Goal: Complete application form: Complete application form

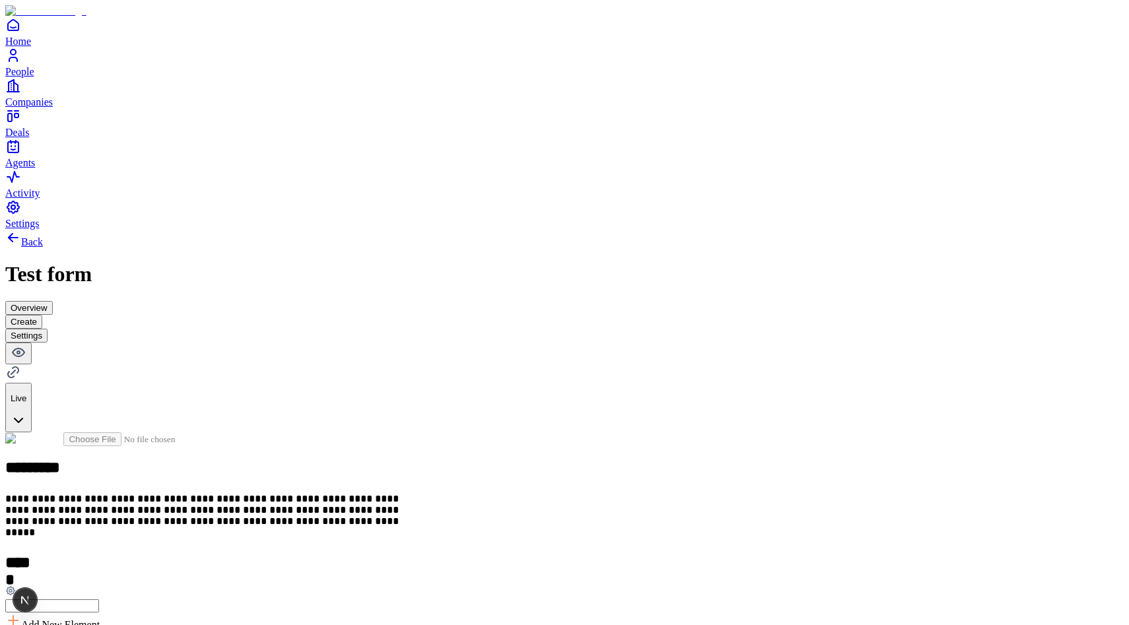
click at [48, 329] on button "Settings" at bounding box center [26, 336] width 42 height 14
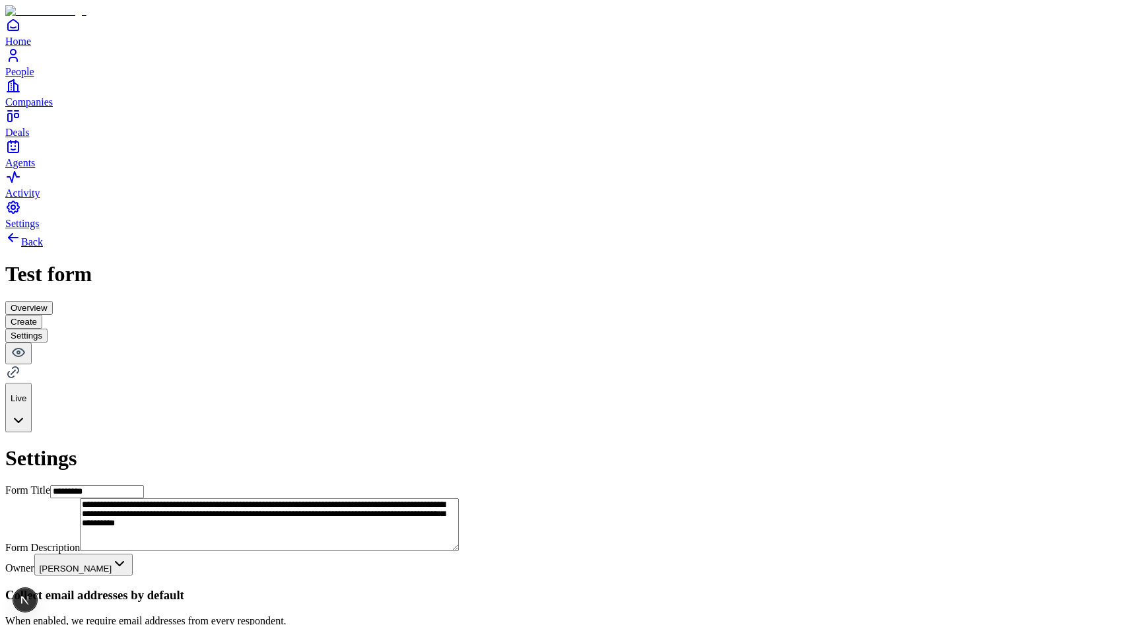
click at [42, 315] on button "Create" at bounding box center [23, 322] width 37 height 14
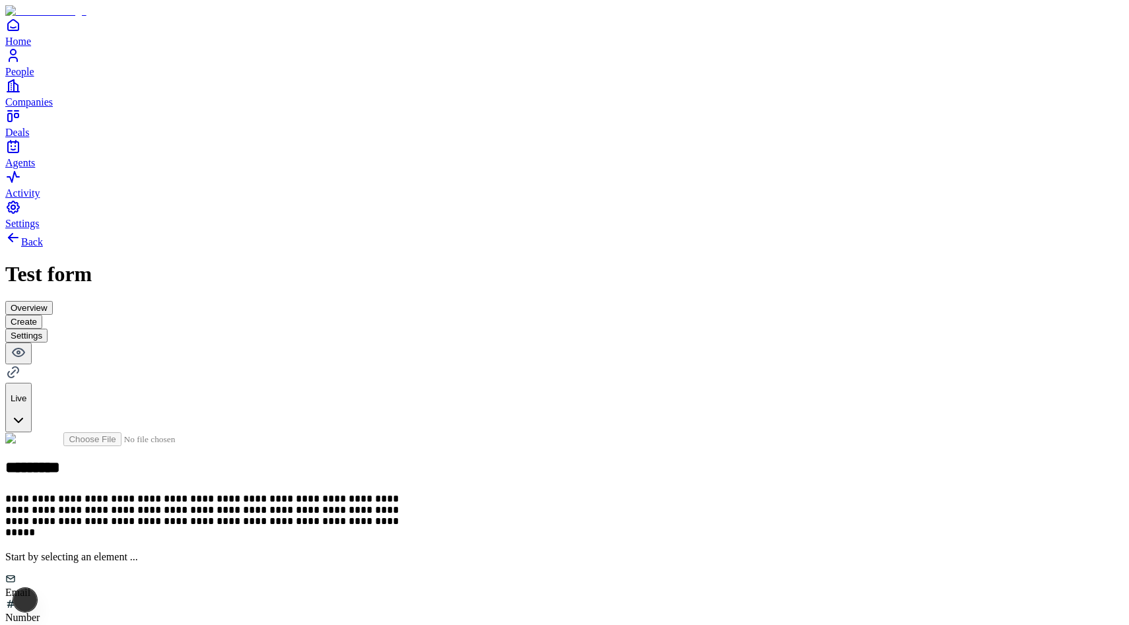
click at [445, 574] on div "Email" at bounding box center [564, 586] width 1119 height 25
click at [453, 554] on h2 at bounding box center [564, 562] width 1119 height 17
click at [15, 587] on icon at bounding box center [11, 591] width 8 height 8
click at [245, 392] on button "button" at bounding box center [239, 394] width 11 height 4
click at [466, 433] on div "**********" at bounding box center [564, 545] width 1119 height 225
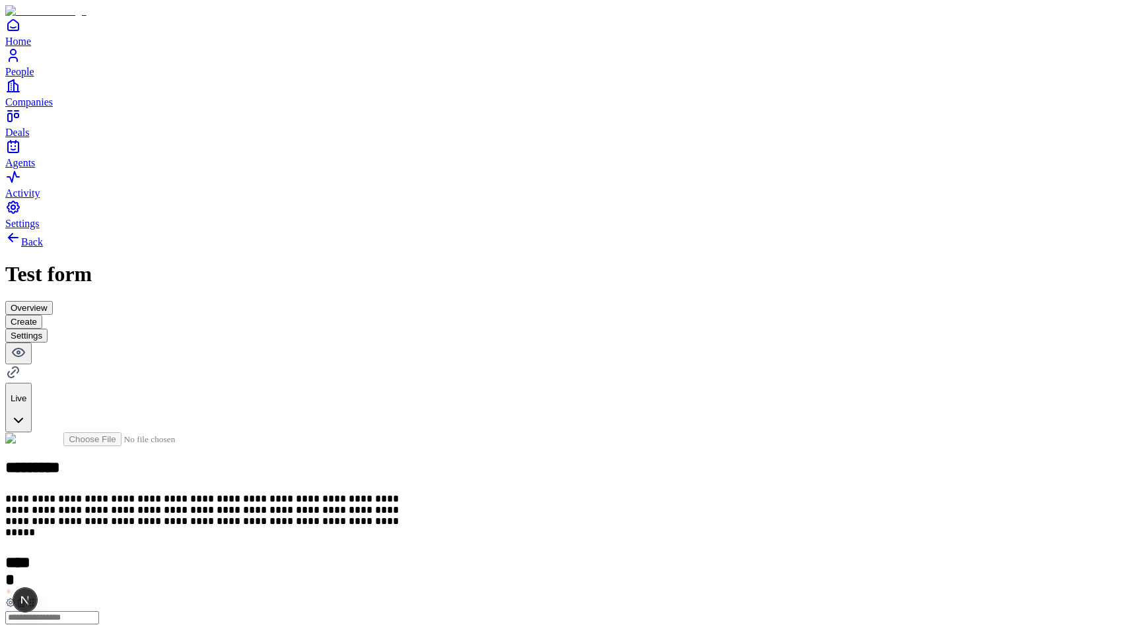
click at [464, 509] on div "Money" at bounding box center [451, 521] width 81 height 25
click at [24, 349] on icon at bounding box center [19, 353] width 12 height 8
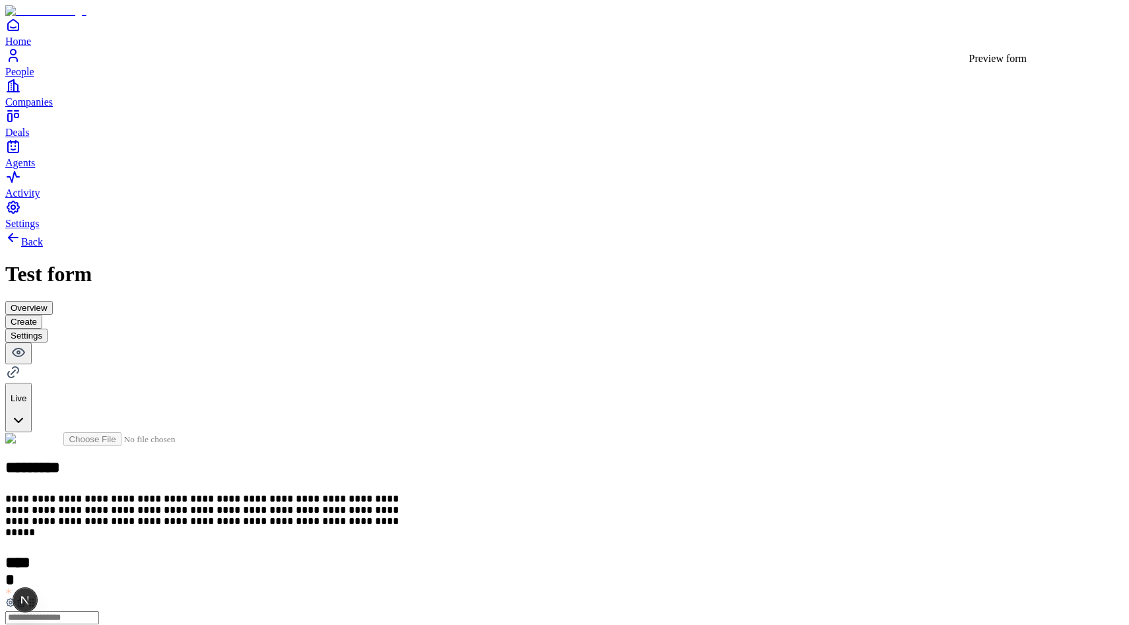
click at [48, 329] on button "Settings" at bounding box center [26, 336] width 42 height 14
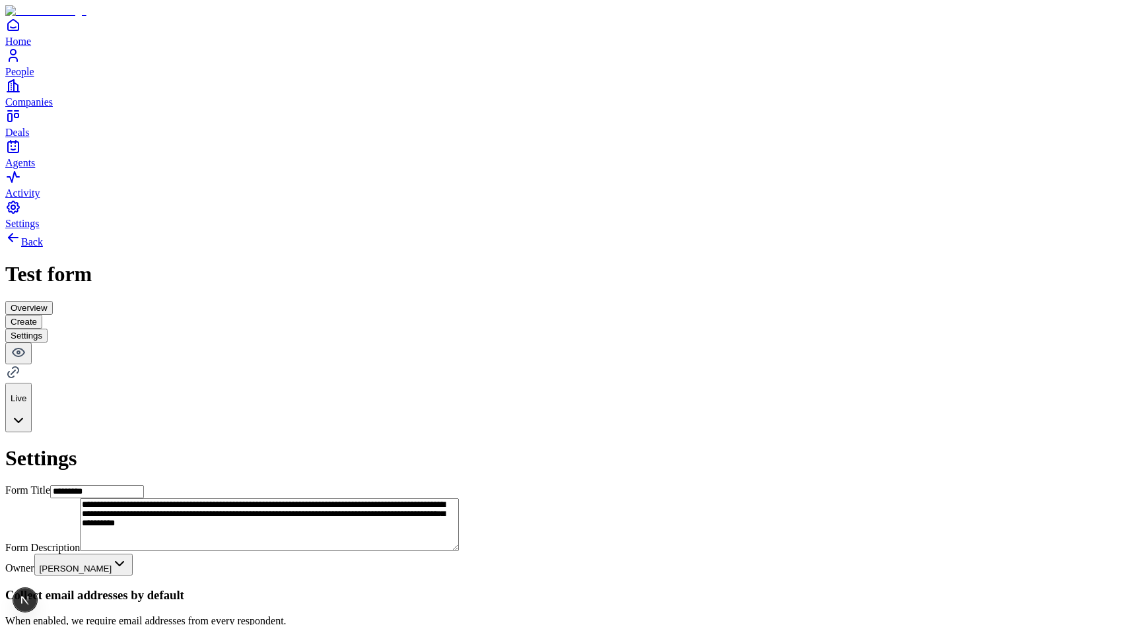
type button "on"
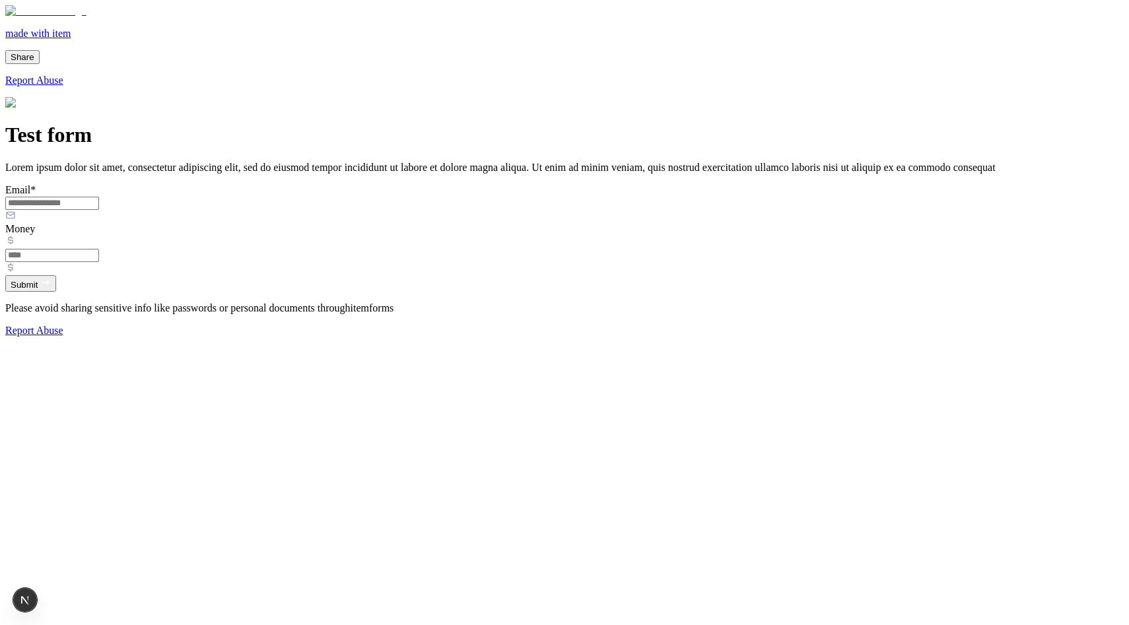
click at [99, 210] on input "Email *" at bounding box center [52, 203] width 94 height 13
type input "**********"
type input "**"
click at [56, 292] on button "Submit" at bounding box center [30, 283] width 51 height 17
click at [57, 598] on div "Issue" at bounding box center [58, 600] width 20 height 24
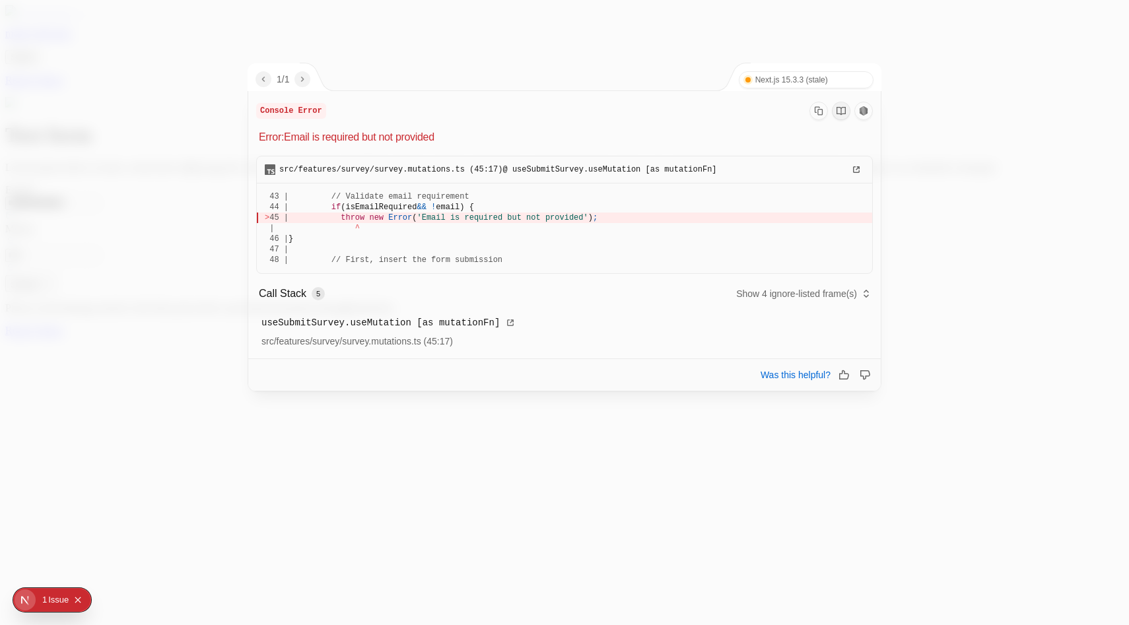
click at [149, 545] on div at bounding box center [564, 312] width 1129 height 625
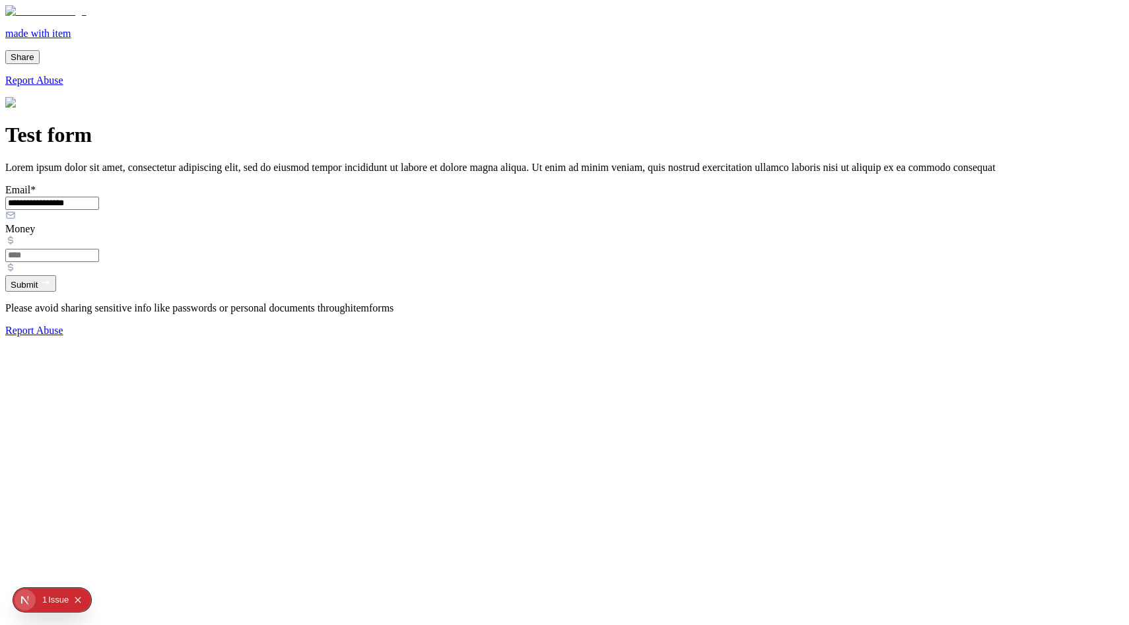
click at [50, 598] on div "Issue" at bounding box center [58, 600] width 20 height 24
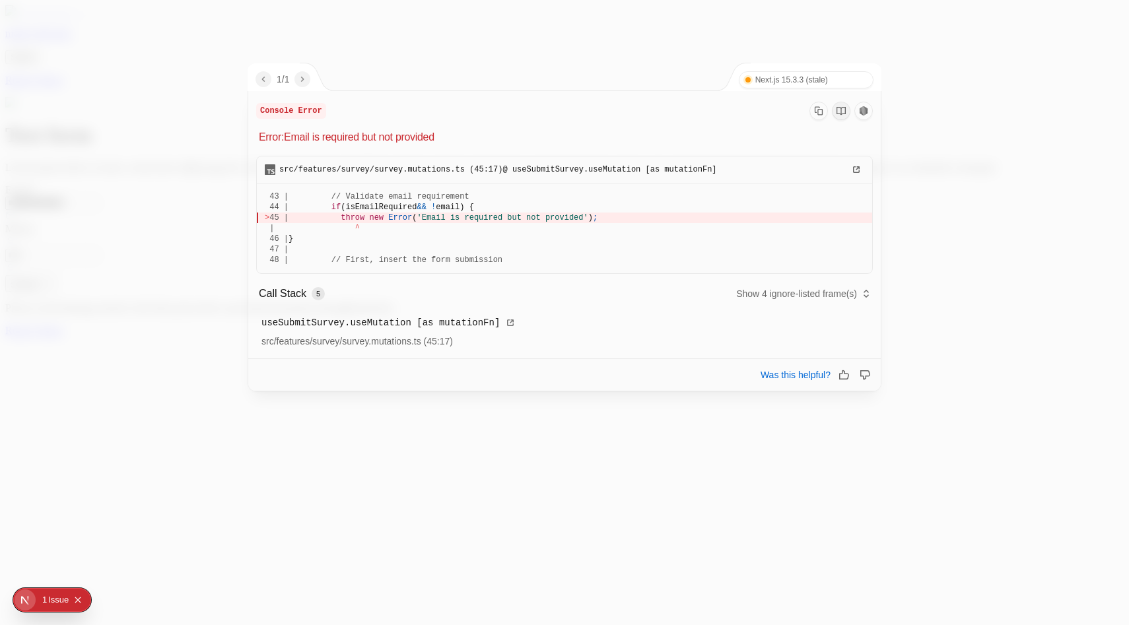
click at [212, 247] on div at bounding box center [564, 312] width 1129 height 625
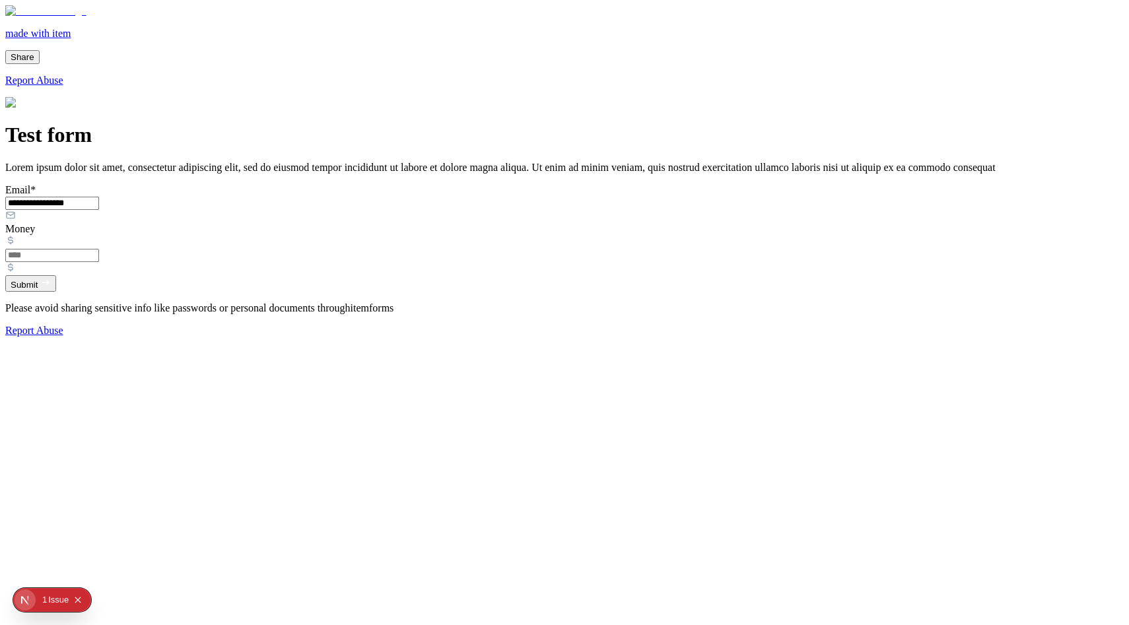
click at [52, 600] on div "Issue" at bounding box center [58, 600] width 20 height 24
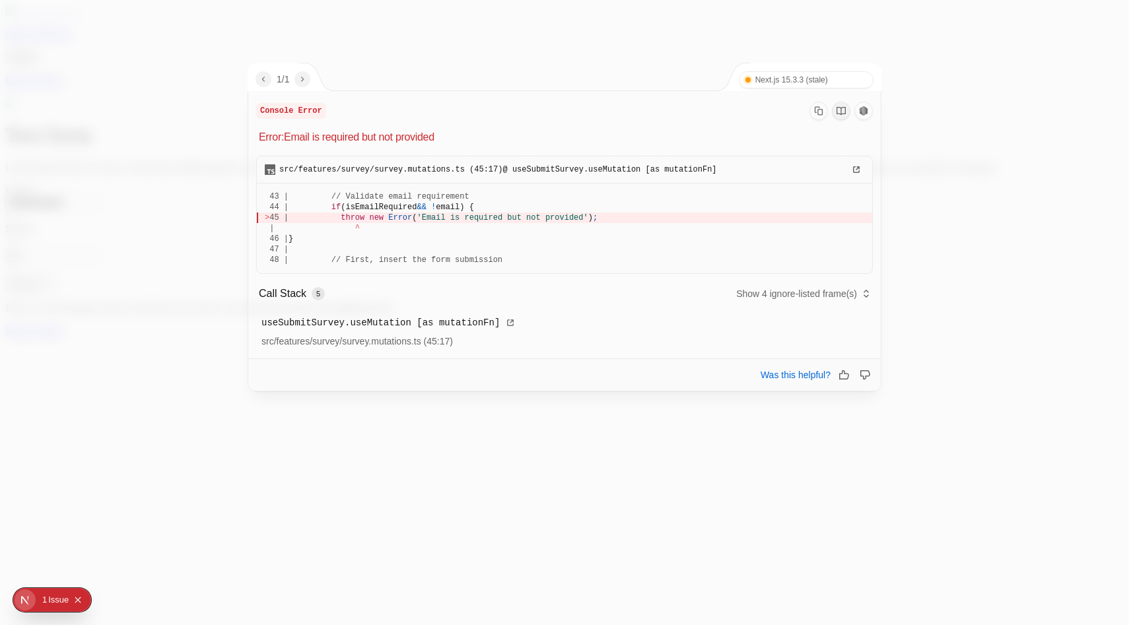
click at [202, 487] on div at bounding box center [564, 312] width 1129 height 625
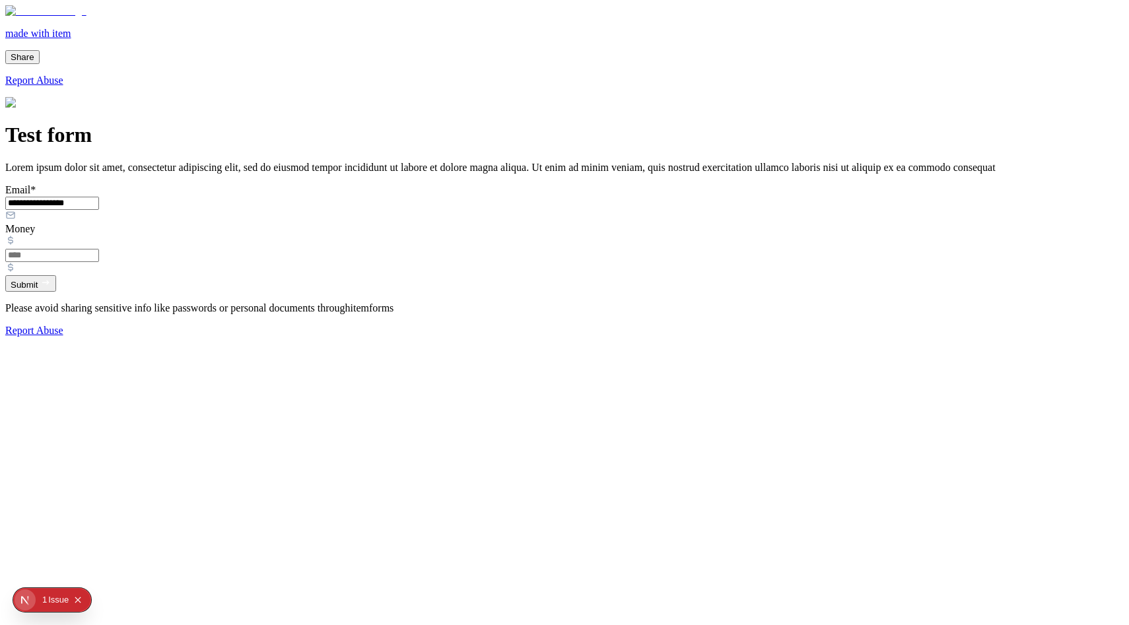
click at [56, 292] on button "Submit" at bounding box center [30, 283] width 51 height 17
click at [57, 600] on div "Issue s" at bounding box center [60, 600] width 25 height 24
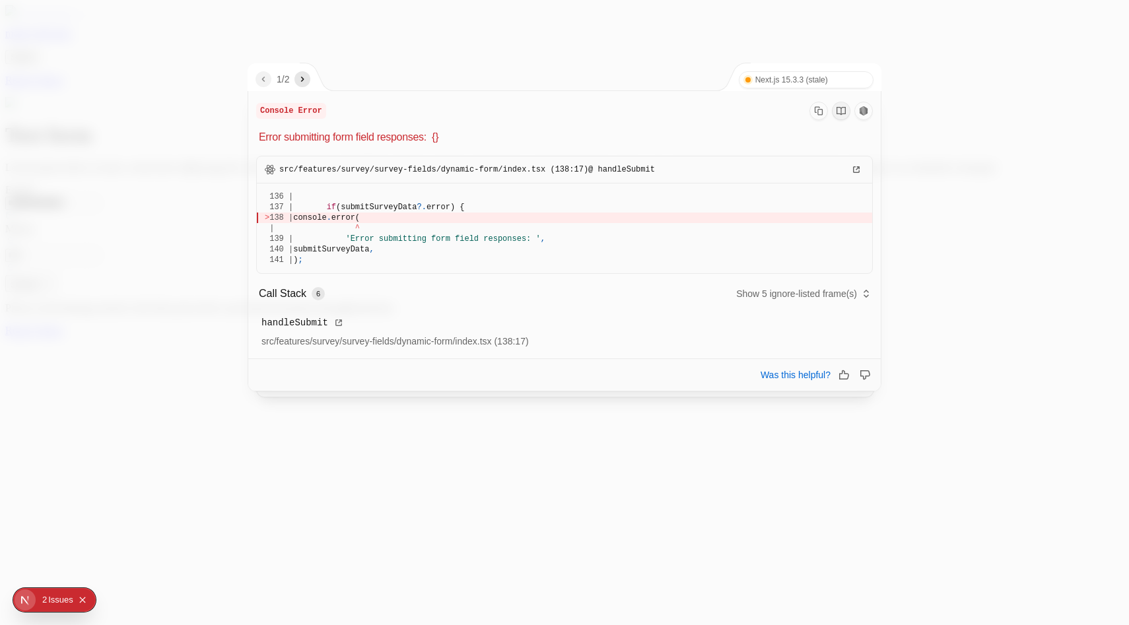
click at [301, 80] on icon "next" at bounding box center [302, 79] width 11 height 11
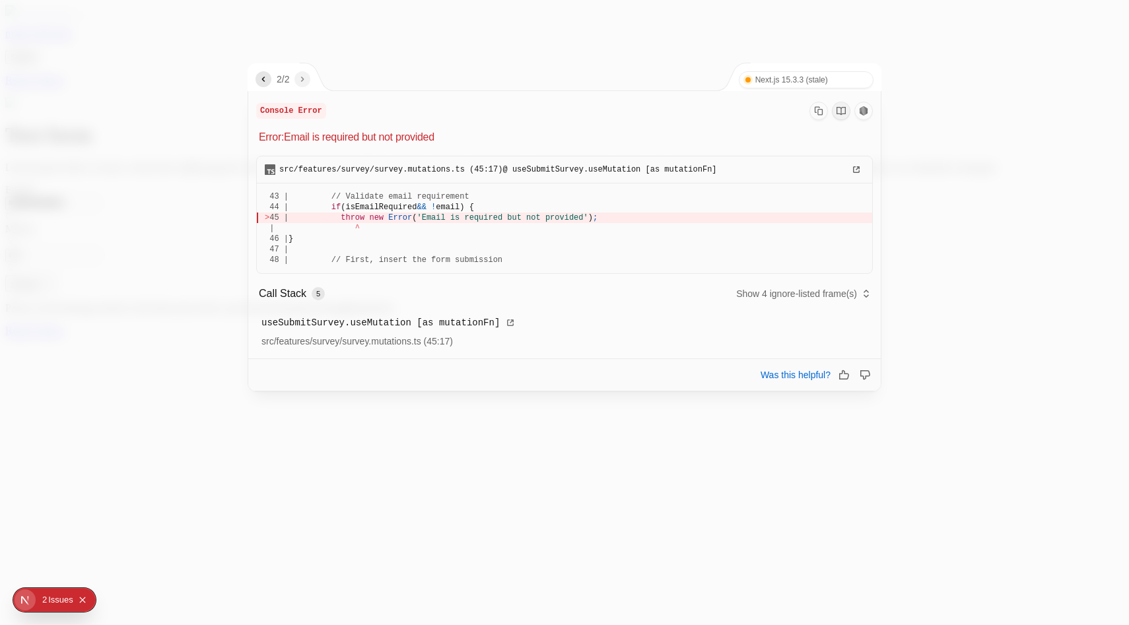
drag, startPoint x: 338, startPoint y: 204, endPoint x: 495, endPoint y: 211, distance: 157.3
click at [495, 211] on div "44 | if (isEmailRequired && ! email) {" at bounding box center [565, 207] width 600 height 11
click at [499, 473] on div at bounding box center [564, 312] width 1129 height 625
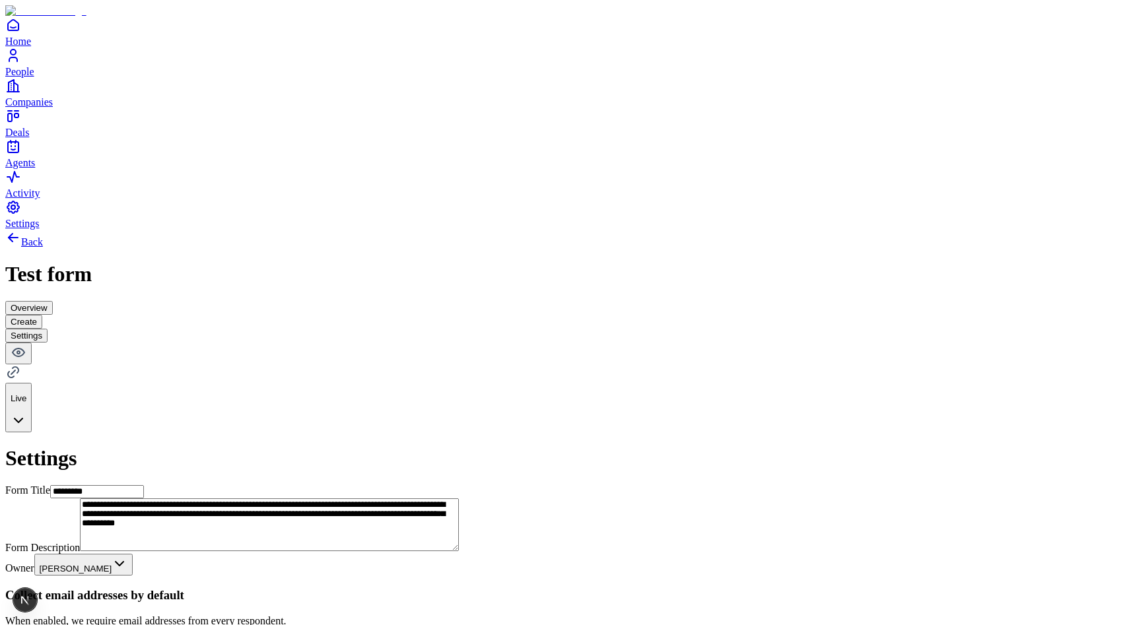
type button "on"
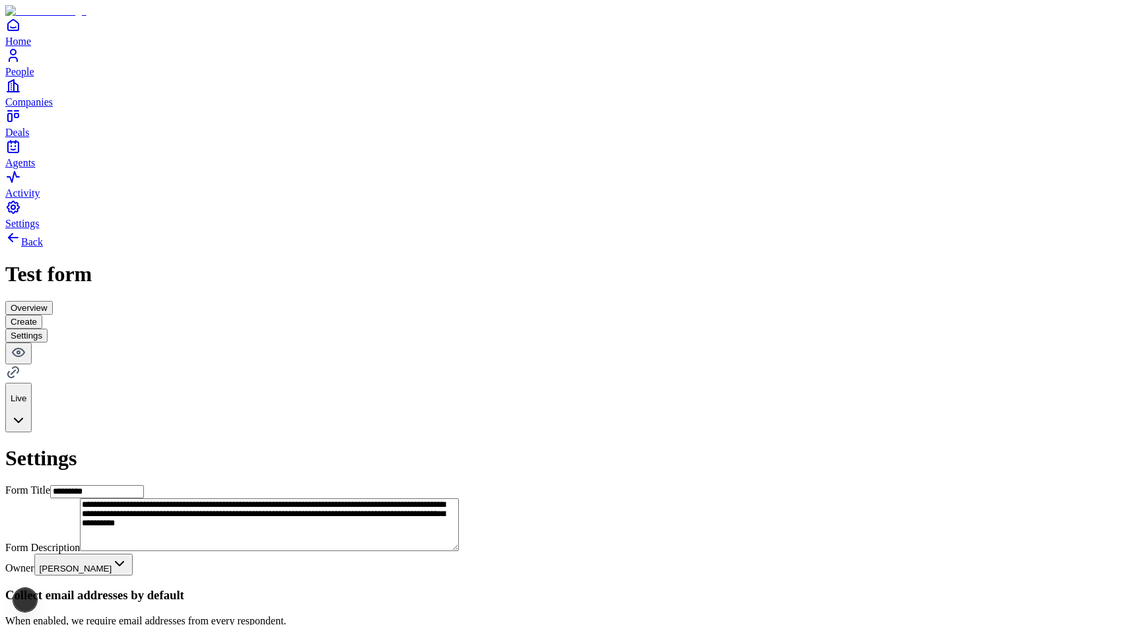
type button "on"
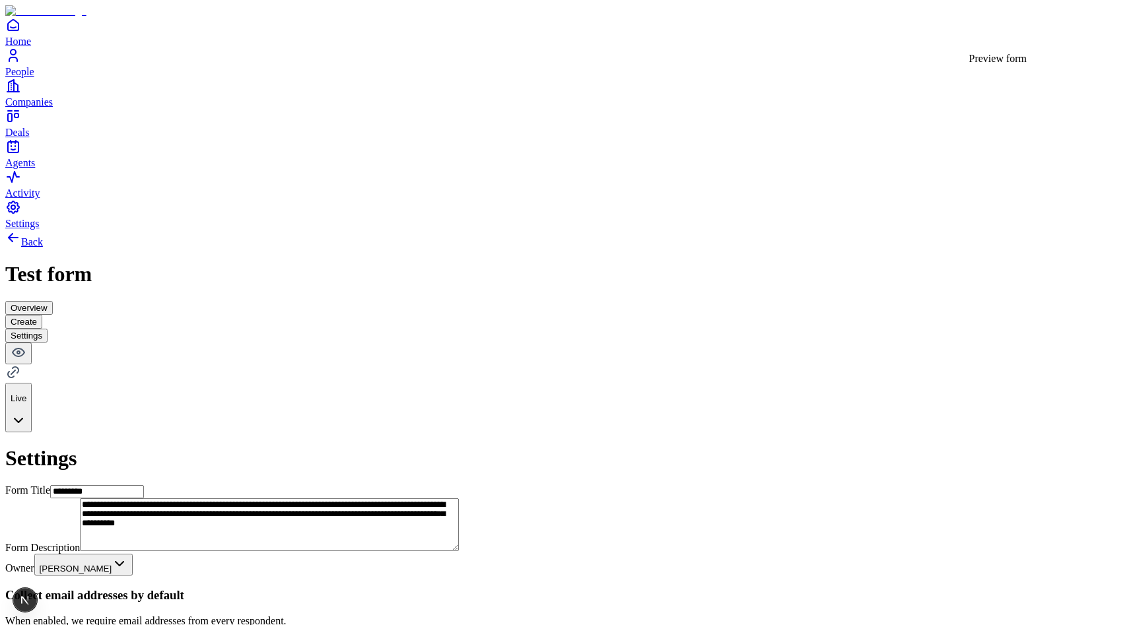
click at [24, 349] on icon at bounding box center [19, 353] width 12 height 8
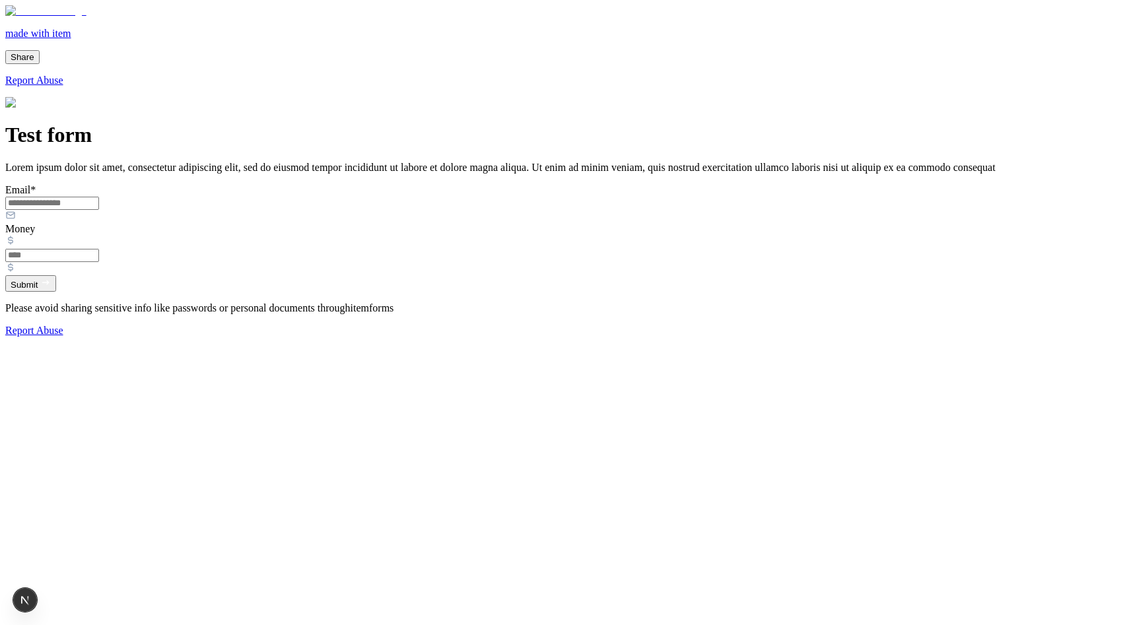
click at [99, 210] on input "Email *" at bounding box center [52, 203] width 94 height 13
type input "**********"
click at [99, 262] on input "Money" at bounding box center [52, 255] width 94 height 13
type input "**"
click at [56, 292] on button "Submit" at bounding box center [30, 283] width 51 height 17
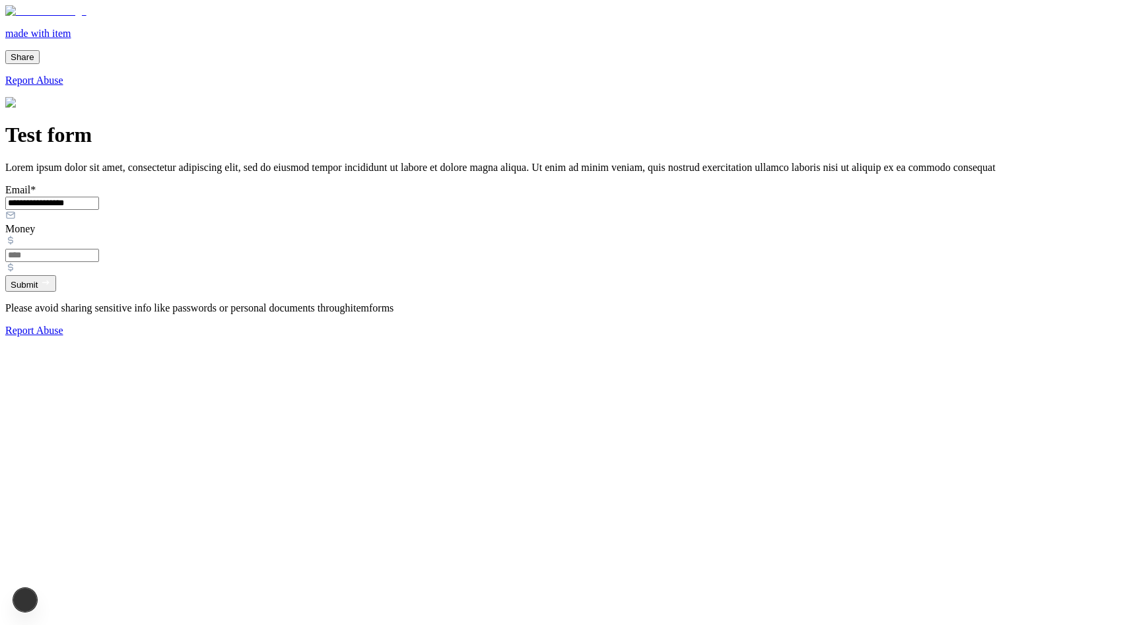
click at [56, 292] on button "Submit" at bounding box center [30, 283] width 51 height 17
click at [99, 210] on input "Email *" at bounding box center [52, 203] width 94 height 13
type input "**********"
click at [99, 262] on input "Money" at bounding box center [52, 255] width 94 height 13
type input "*"
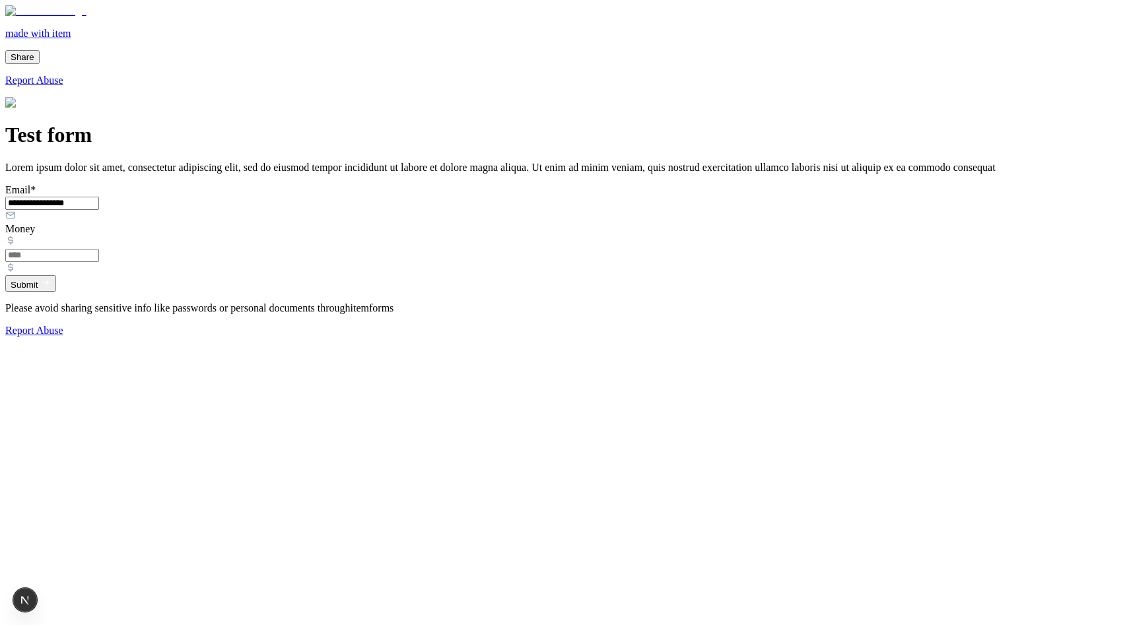
click at [56, 292] on button "Submit" at bounding box center [30, 283] width 51 height 17
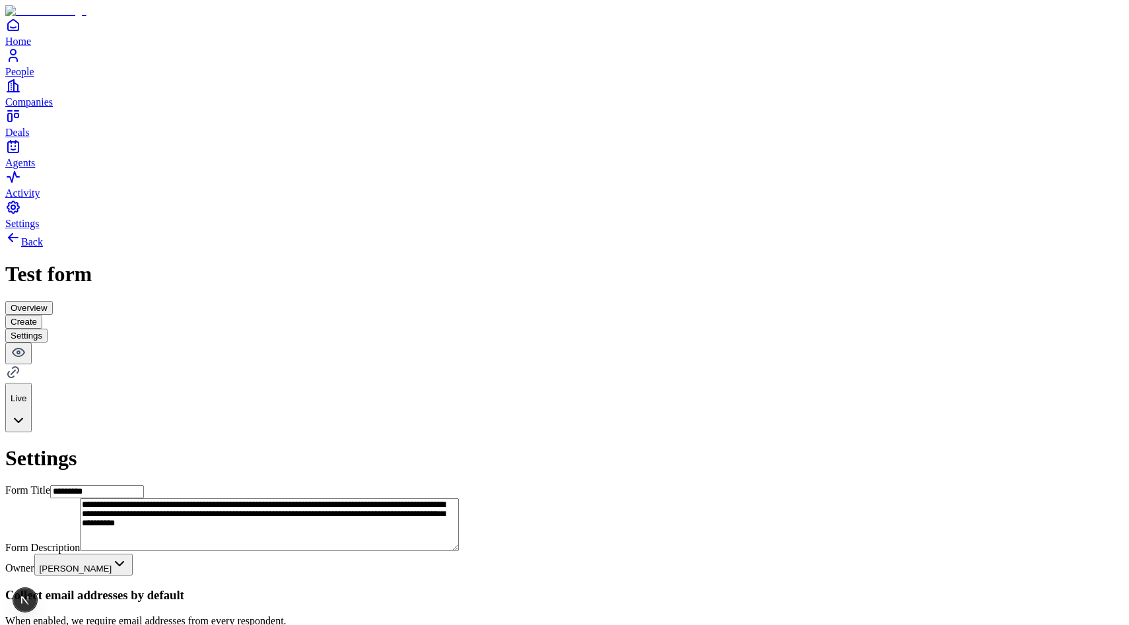
type button "on"
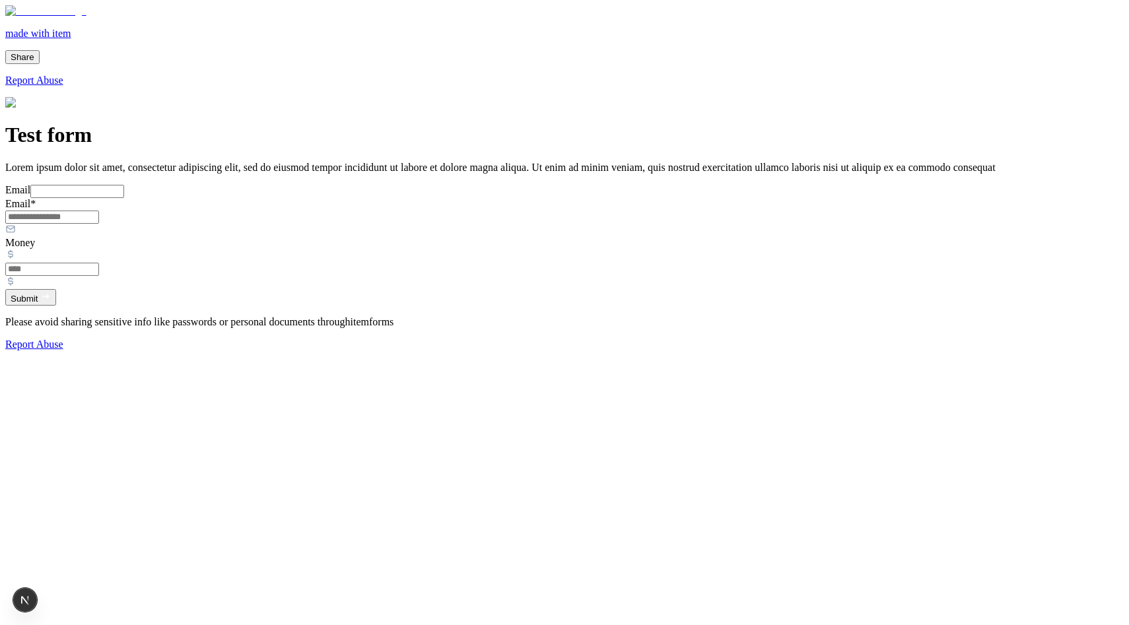
click at [124, 198] on input "Email" at bounding box center [77, 191] width 94 height 13
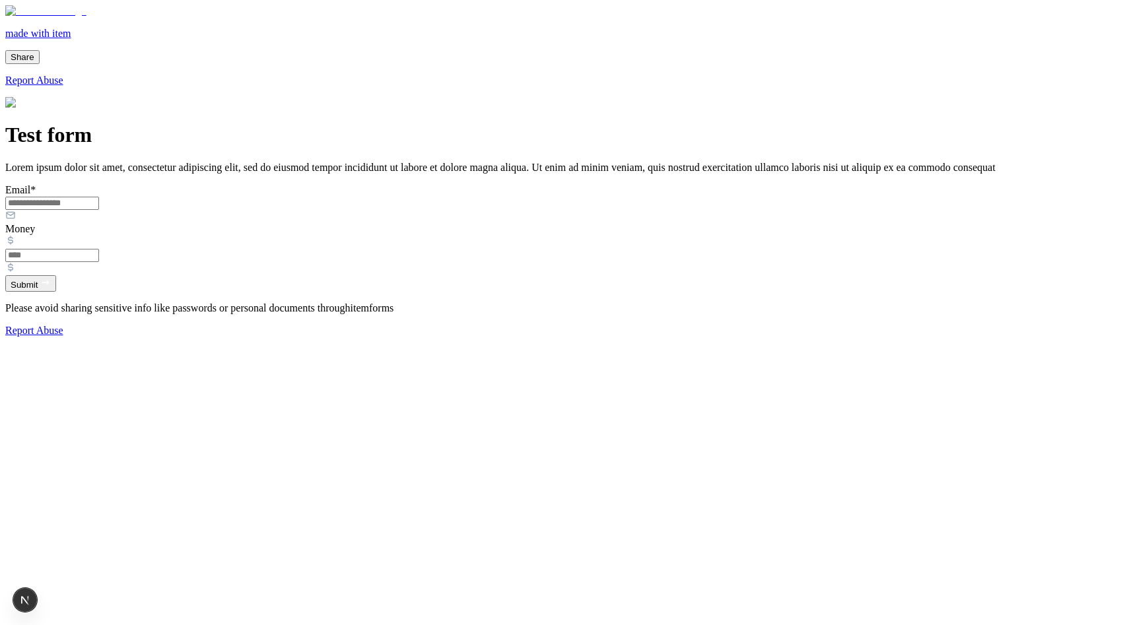
click at [470, 223] on div "Email *" at bounding box center [564, 203] width 1119 height 39
click at [99, 210] on input "Email *" at bounding box center [52, 203] width 94 height 13
type input "**********"
click at [99, 262] on input "Money" at bounding box center [52, 255] width 94 height 13
type input "**"
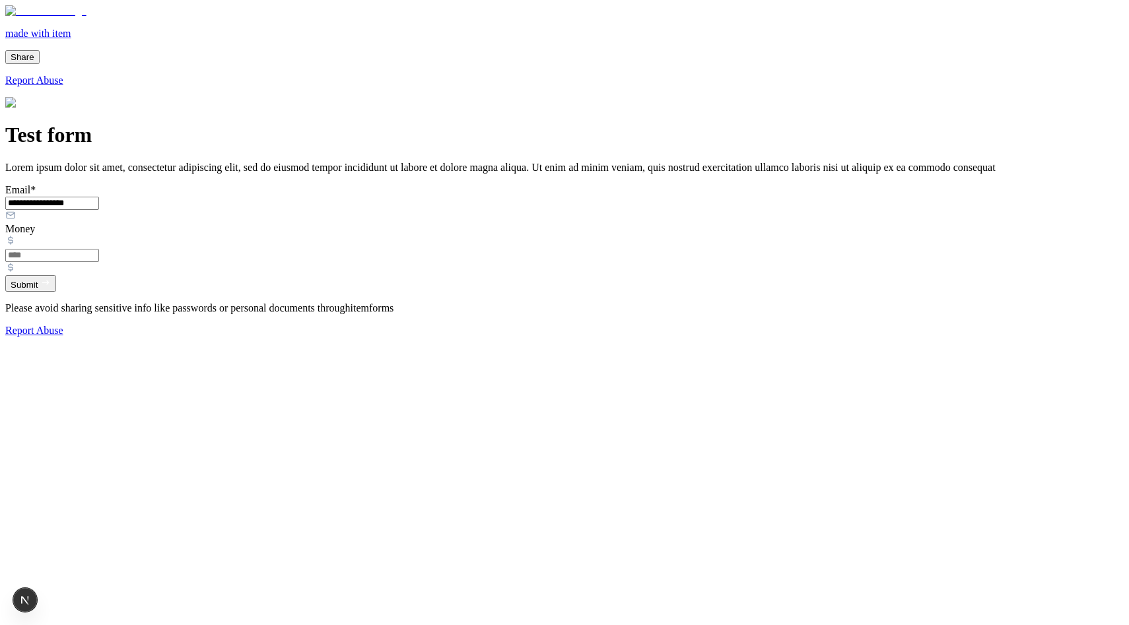
click at [56, 292] on button "Submit" at bounding box center [30, 283] width 51 height 17
